Goal: Task Accomplishment & Management: Use online tool/utility

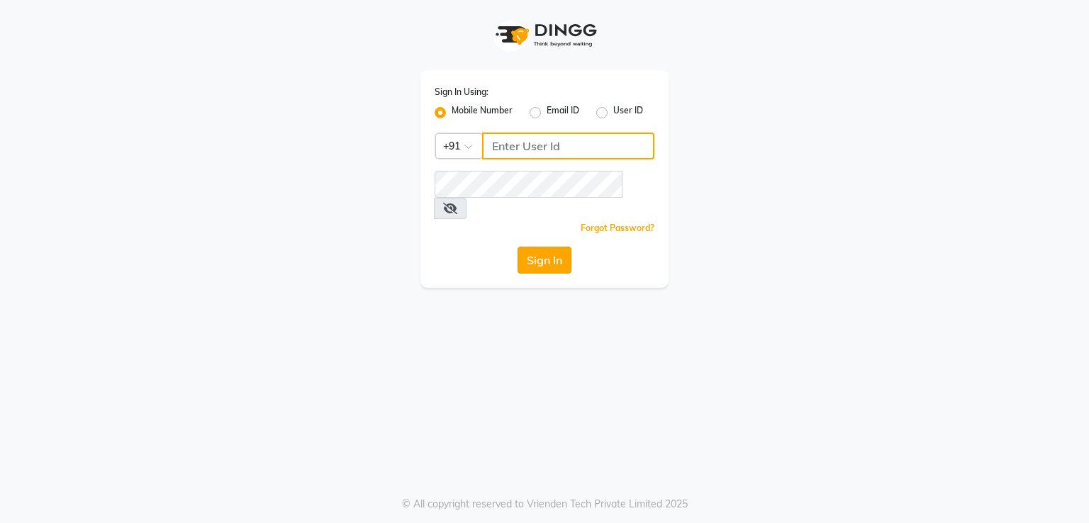
type input "9899947270"
click at [550, 247] on button "Sign In" at bounding box center [545, 260] width 54 height 27
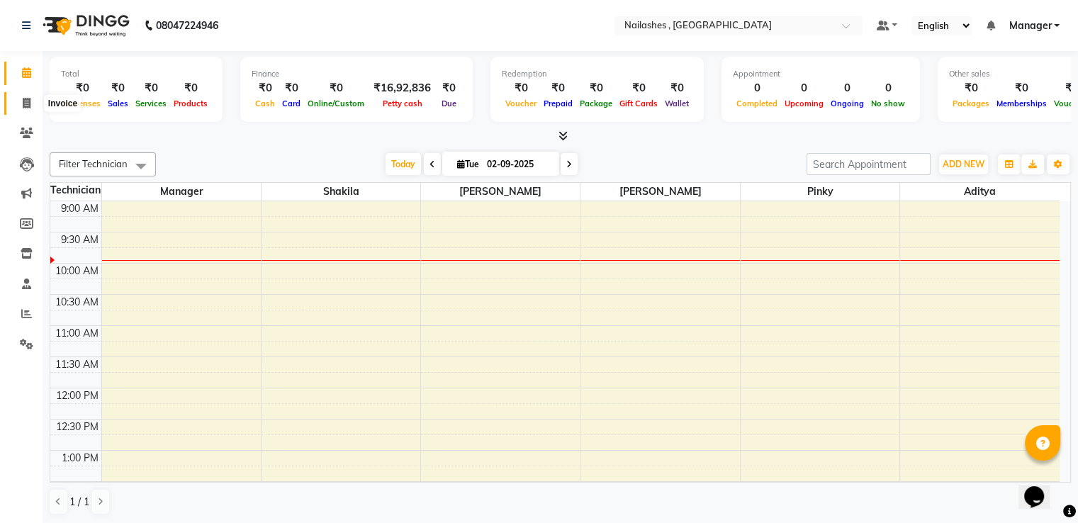
click at [27, 100] on icon at bounding box center [27, 103] width 8 height 11
select select "service"
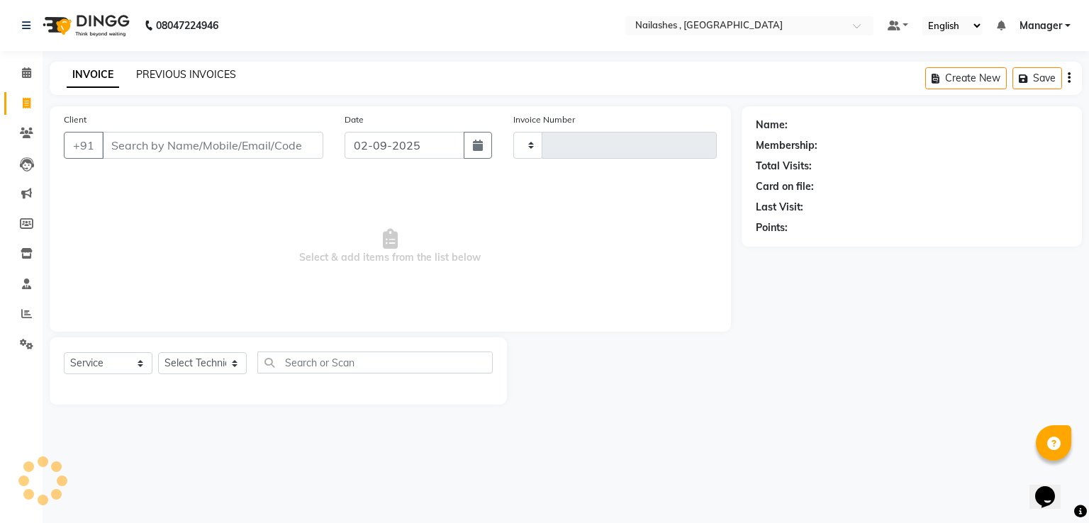
type input "1150"
select select "4470"
click at [215, 76] on link "PREVIOUS INVOICES" at bounding box center [186, 74] width 100 height 13
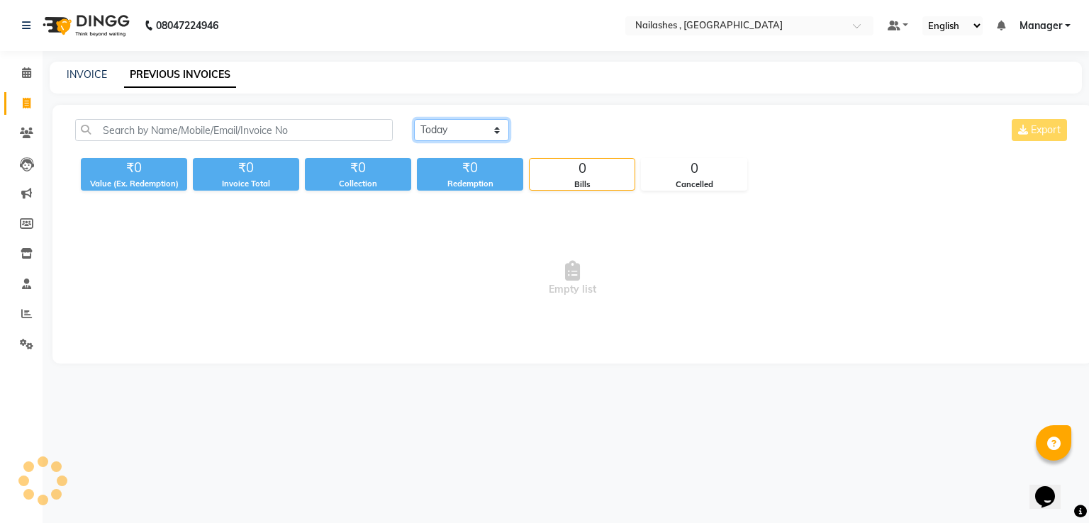
drag, startPoint x: 462, startPoint y: 129, endPoint x: 460, endPoint y: 138, distance: 8.8
click at [462, 129] on select "[DATE] [DATE] Custom Range" at bounding box center [461, 130] width 95 height 22
select select "[DATE]"
click at [414, 119] on select "[DATE] [DATE] Custom Range" at bounding box center [461, 130] width 95 height 22
